Goal: Transaction & Acquisition: Purchase product/service

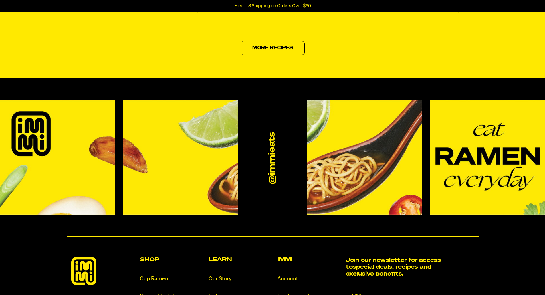
scroll to position [2660, 0]
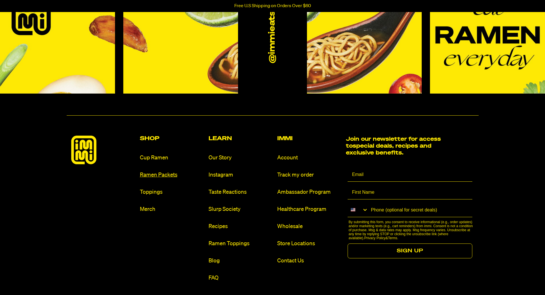
click at [164, 175] on link "Ramen Packets" at bounding box center [172, 175] width 64 height 8
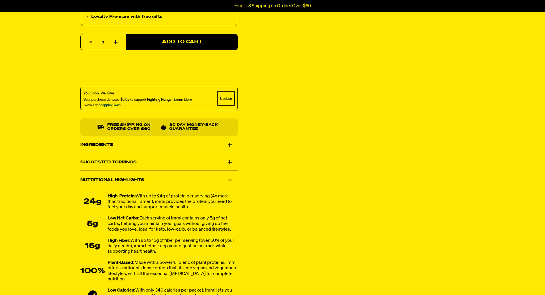
scroll to position [286, 0]
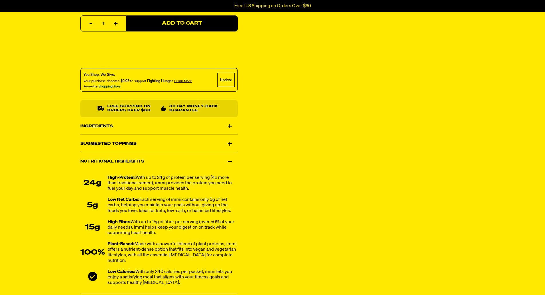
click at [229, 126] on div "Ingredients" at bounding box center [158, 126] width 157 height 16
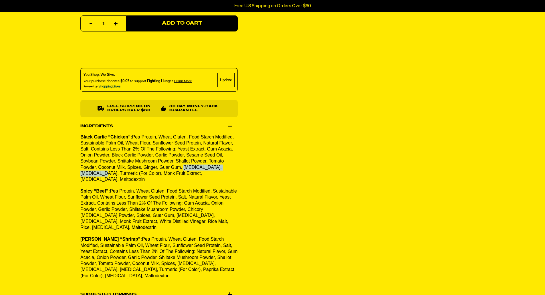
drag, startPoint x: 117, startPoint y: 168, endPoint x: 169, endPoint y: 168, distance: 51.5
click at [169, 168] on span "Pea Protein, Wheat Gluten, Food Starch Modified, Sustainable Palm Oil, Wheat Fl…" at bounding box center [156, 157] width 153 height 47
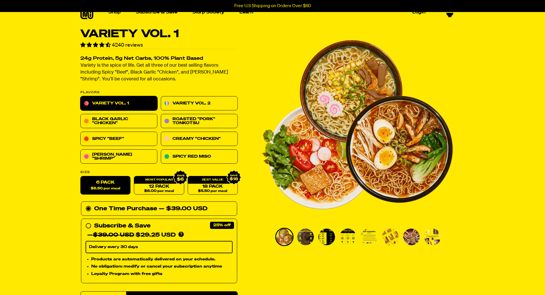
scroll to position [0, 0]
